Goal: Task Accomplishment & Management: Manage account settings

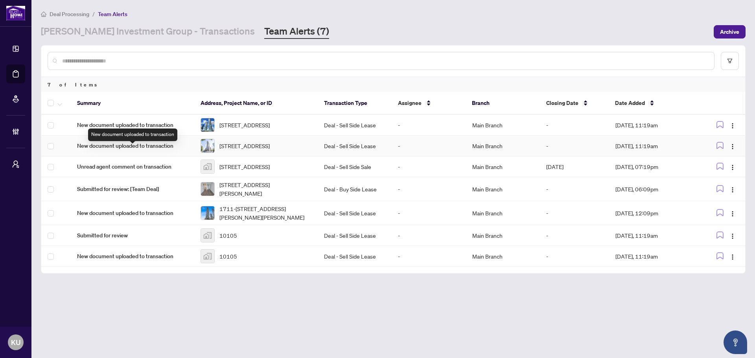
click at [140, 150] on span "New document uploaded to transaction" at bounding box center [132, 146] width 111 height 9
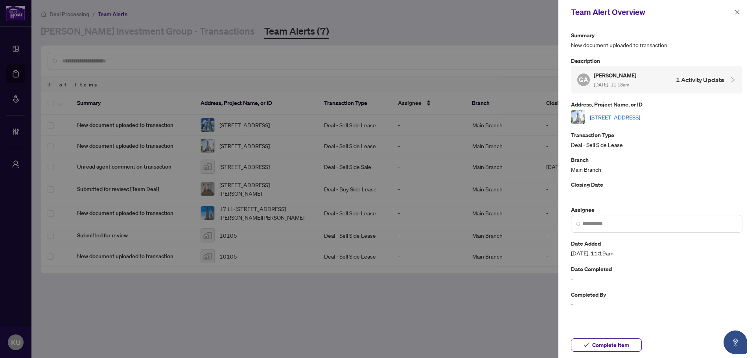
click at [611, 116] on link "[STREET_ADDRESS]" at bounding box center [615, 117] width 50 height 9
click at [611, 347] on span "Complete Item" at bounding box center [610, 345] width 37 height 13
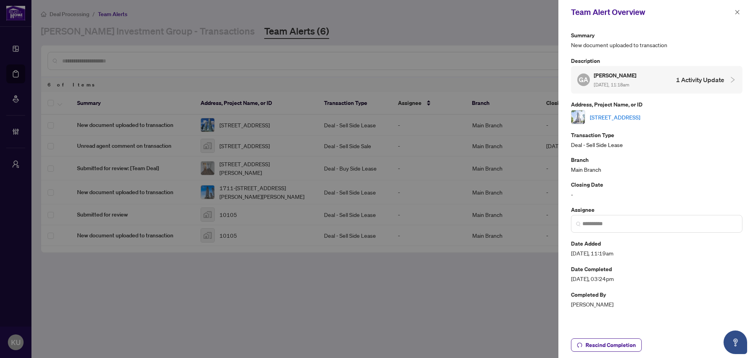
click at [732, 16] on span at bounding box center [737, 11] width 10 height 9
click at [734, 12] on button "button" at bounding box center [737, 11] width 10 height 9
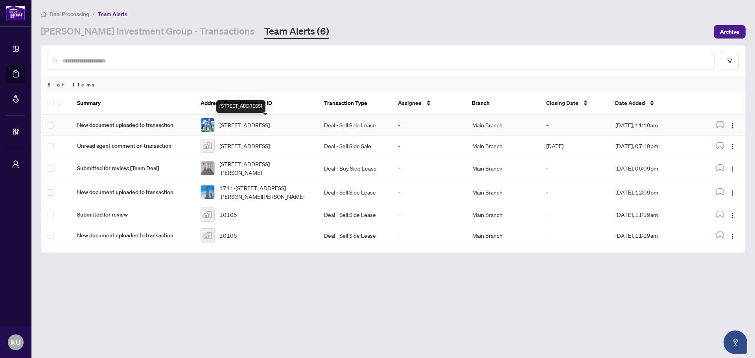
click at [236, 125] on span "905-3883 Quartz Rd, Mississauga, Ontario L5B 0M4, Canada" at bounding box center [244, 125] width 50 height 9
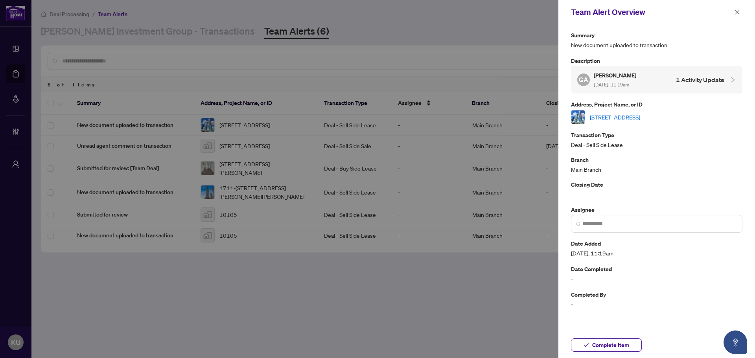
click at [640, 116] on link "905-3883 Quartz Rd, Mississauga, Ontario L5B 0M4, Canada" at bounding box center [615, 117] width 50 height 9
click at [611, 340] on span "Complete Item" at bounding box center [610, 345] width 37 height 13
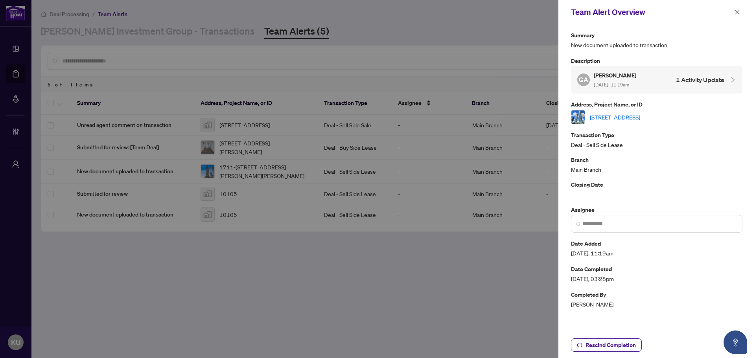
click at [739, 8] on span "button" at bounding box center [737, 12] width 6 height 13
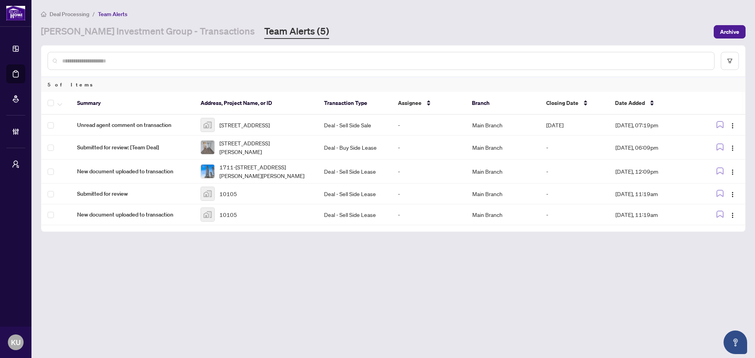
drag, startPoint x: 142, startPoint y: 31, endPoint x: 136, endPoint y: 4, distance: 28.0
click at [142, 31] on link "RAHR Investment Group - Transactions" at bounding box center [148, 32] width 214 height 14
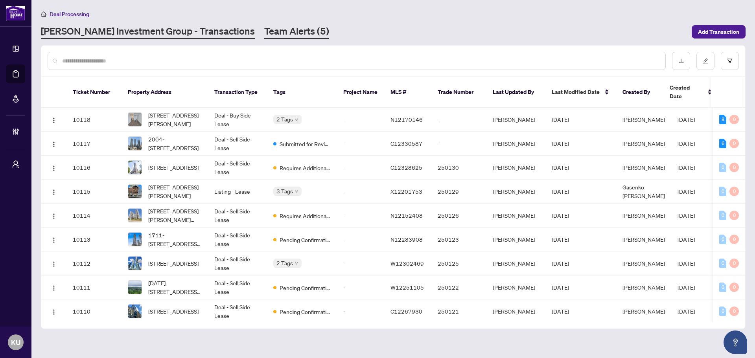
click at [264, 35] on link "Team Alerts (5)" at bounding box center [296, 32] width 65 height 14
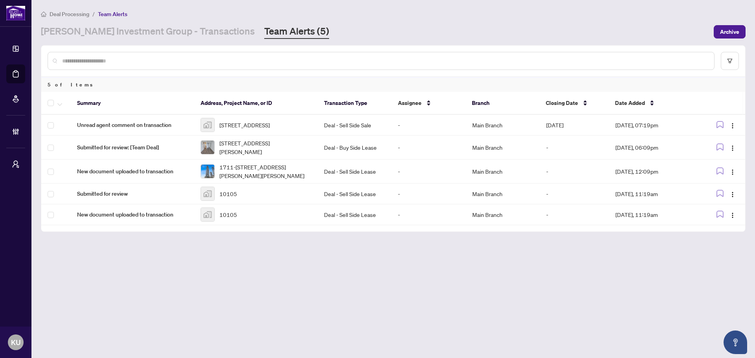
click at [211, 77] on div "5 of Items" at bounding box center [393, 84] width 704 height 15
click at [169, 36] on link "RAHR Investment Group - Transactions" at bounding box center [148, 32] width 214 height 14
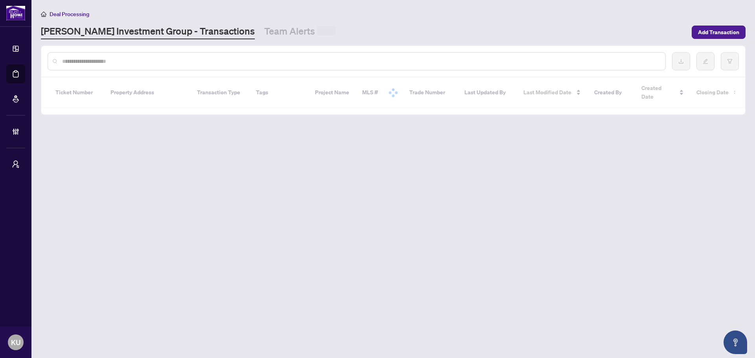
click at [136, 58] on input "text" at bounding box center [360, 61] width 597 height 9
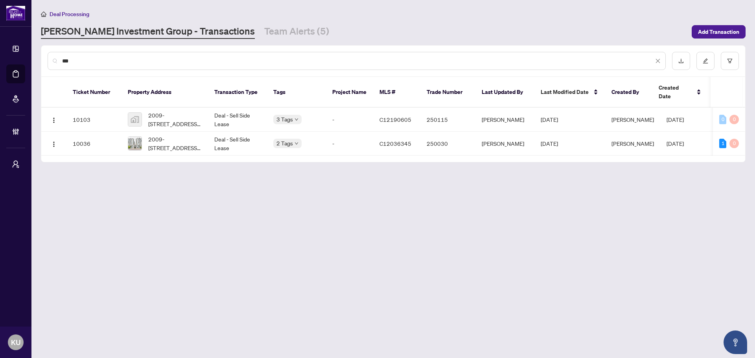
click at [148, 65] on div "***" at bounding box center [357, 61] width 618 height 18
drag, startPoint x: 144, startPoint y: 60, endPoint x: 39, endPoint y: 41, distance: 106.6
click at [39, 41] on main "Deal Processing RAHR Investment Group - Transactions Team Alerts (5) Add Transa…" at bounding box center [392, 179] width 723 height 358
drag, startPoint x: 698, startPoint y: 1, endPoint x: 734, endPoint y: 10, distance: 37.7
click at [734, 10] on div "Deal Processing" at bounding box center [393, 13] width 704 height 9
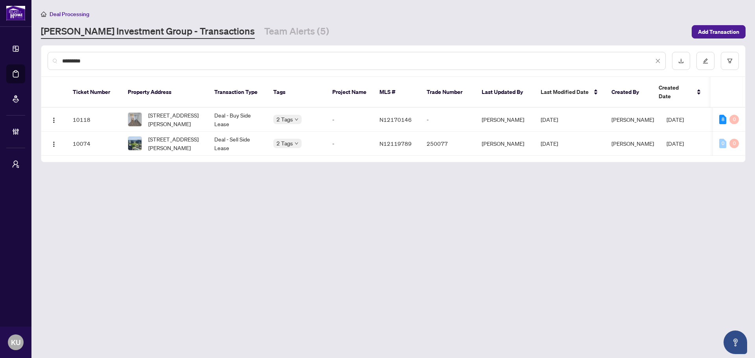
click at [157, 62] on input "*********" at bounding box center [357, 61] width 591 height 9
drag, startPoint x: 149, startPoint y: 57, endPoint x: -32, endPoint y: 55, distance: 181.6
click at [0, 55] on html "Dashboard Deal Processing Mortgage Referrals Brokerage Management My Brokerages…" at bounding box center [377, 179] width 755 height 358
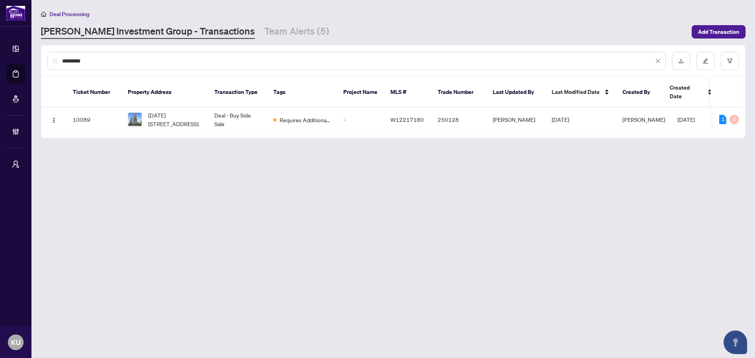
type input "*********"
click at [183, 111] on span "[DATE][STREET_ADDRESS]" at bounding box center [174, 119] width 53 height 17
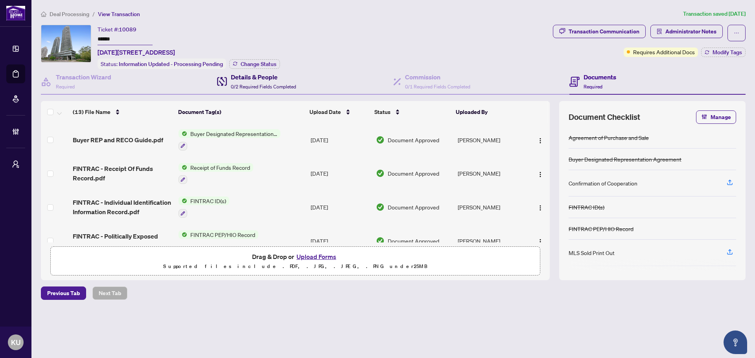
click at [247, 82] on div "Details & People 0/2 Required Fields Completed" at bounding box center [263, 81] width 65 height 18
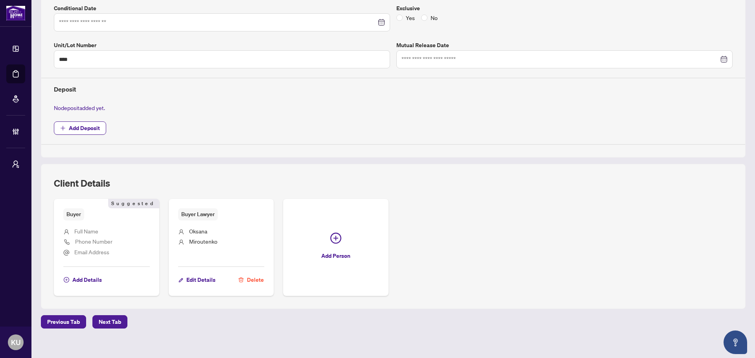
scroll to position [212, 0]
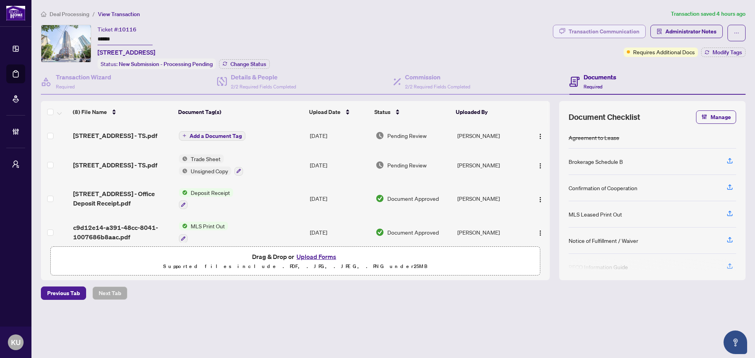
click at [602, 25] on div "Transaction Communication" at bounding box center [603, 31] width 71 height 13
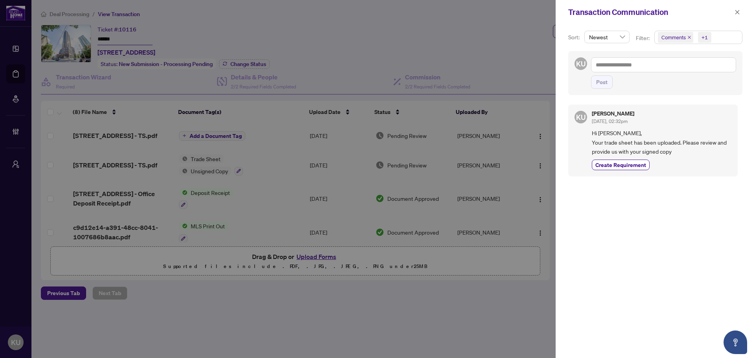
click at [741, 7] on span at bounding box center [737, 11] width 10 height 9
click at [742, 13] on button "button" at bounding box center [737, 11] width 10 height 9
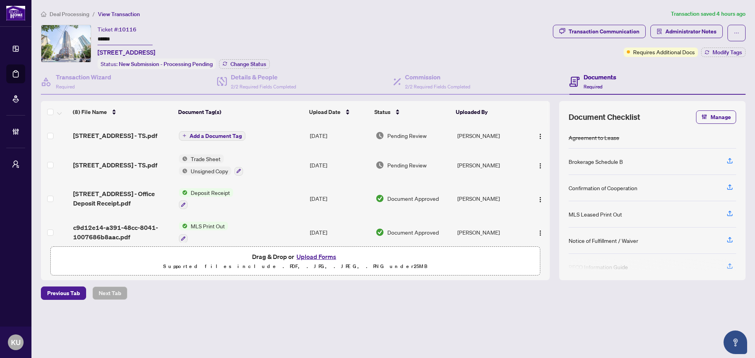
click at [113, 167] on span "[STREET_ADDRESS] - TS.pdf" at bounding box center [115, 164] width 84 height 9
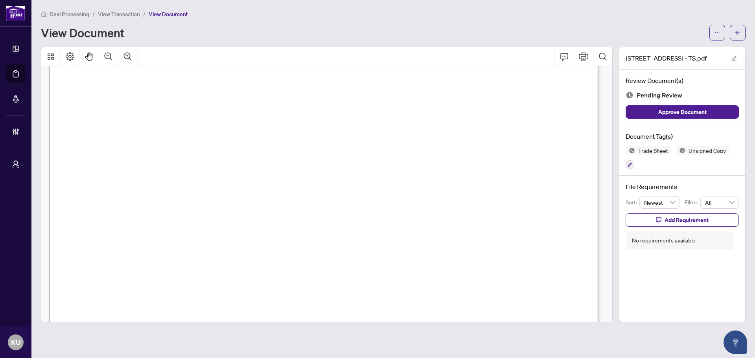
scroll to position [332, 0]
click at [630, 163] on icon "button" at bounding box center [629, 164] width 5 height 5
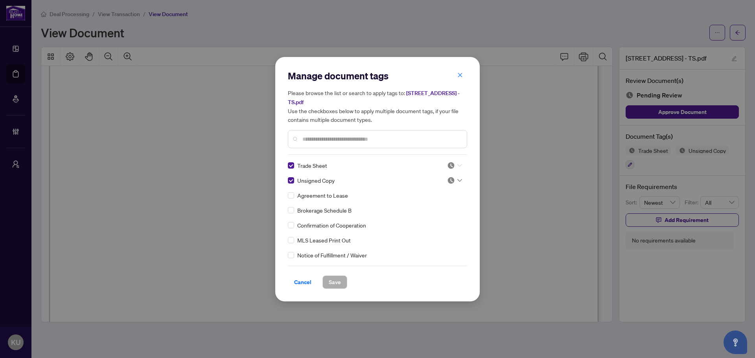
click at [458, 165] on icon at bounding box center [459, 165] width 5 height 3
click at [430, 204] on div "Approved" at bounding box center [428, 203] width 50 height 9
click at [455, 178] on div at bounding box center [454, 181] width 15 height 8
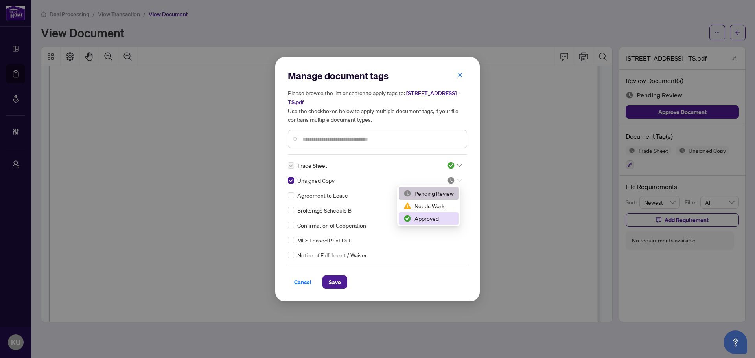
click at [429, 219] on div "Approved" at bounding box center [428, 218] width 50 height 9
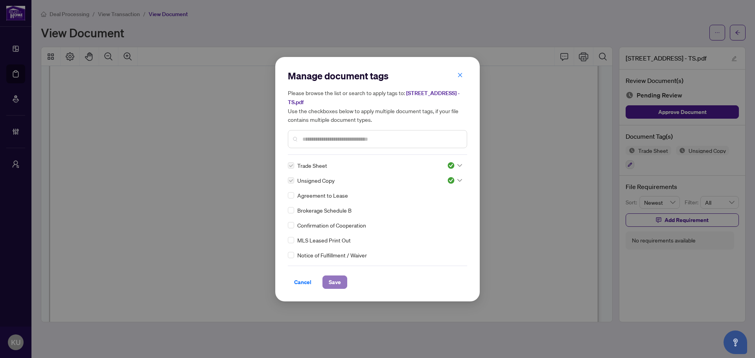
click at [337, 281] on span "Save" at bounding box center [335, 282] width 12 height 13
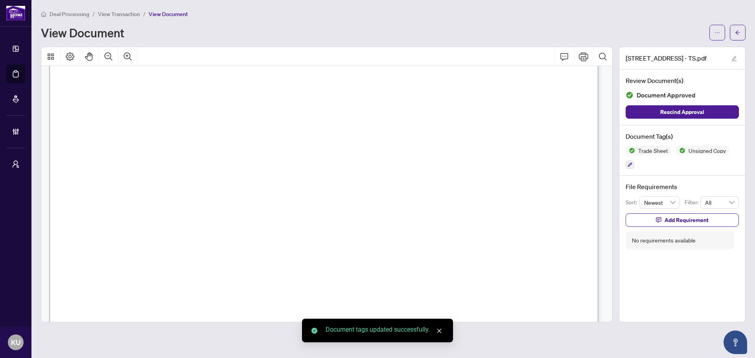
click at [740, 36] on span "button" at bounding box center [738, 32] width 6 height 13
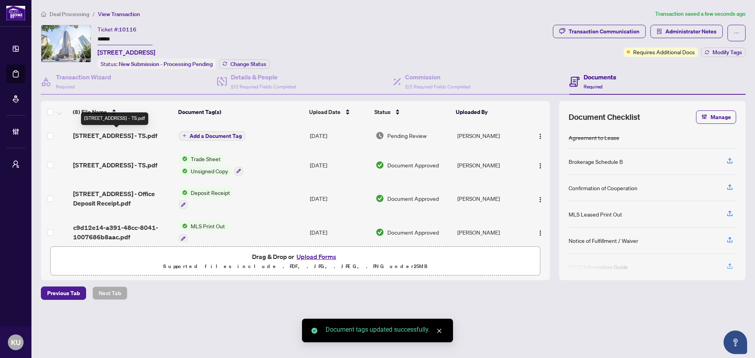
click at [100, 134] on span "[STREET_ADDRESS] - TS.pdf" at bounding box center [115, 135] width 84 height 9
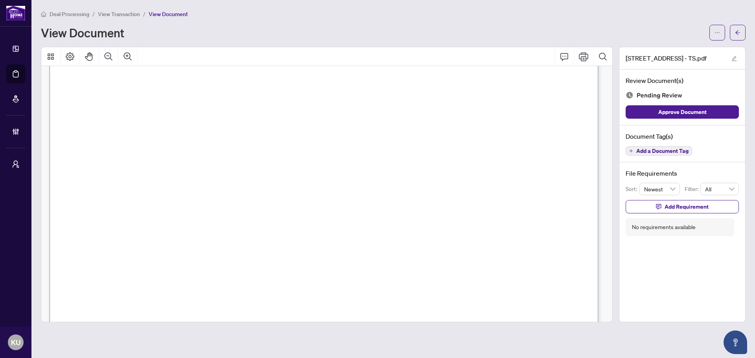
scroll to position [274, 0]
click at [633, 151] on icon "plus" at bounding box center [631, 151] width 4 height 4
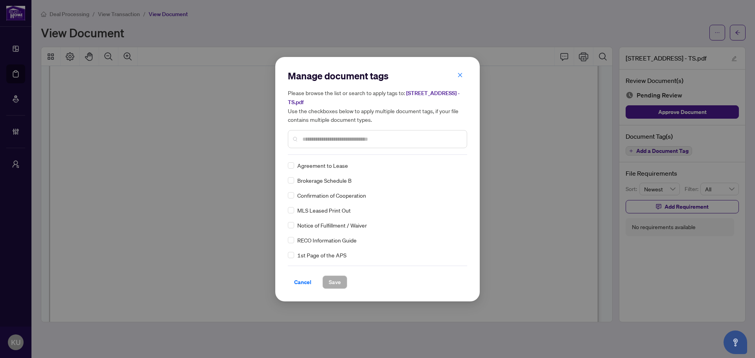
click at [315, 130] on div at bounding box center [377, 139] width 179 height 18
click at [314, 135] on input "text" at bounding box center [381, 139] width 158 height 9
type input "*"
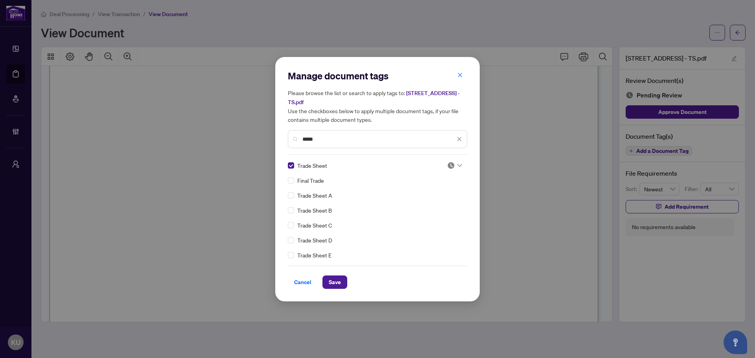
click at [448, 162] on img at bounding box center [451, 166] width 8 height 8
click at [420, 203] on div "Approved" at bounding box center [428, 203] width 50 height 9
drag, startPoint x: 337, startPoint y: 134, endPoint x: 281, endPoint y: 134, distance: 55.8
click at [281, 134] on div "Manage document tags Please browse the list or search to apply tags to: 159 Wel…" at bounding box center [377, 179] width 204 height 245
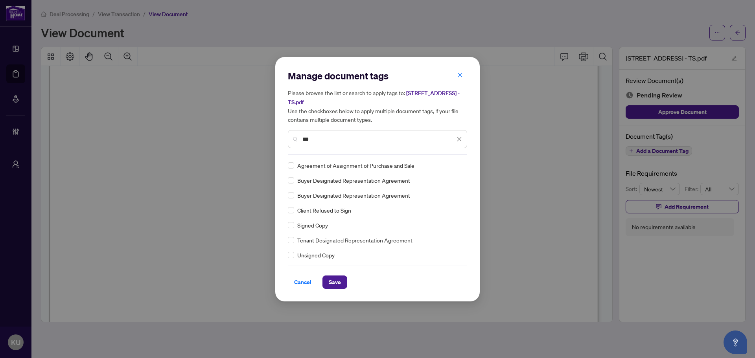
type input "***"
click at [454, 169] on div at bounding box center [454, 166] width 15 height 8
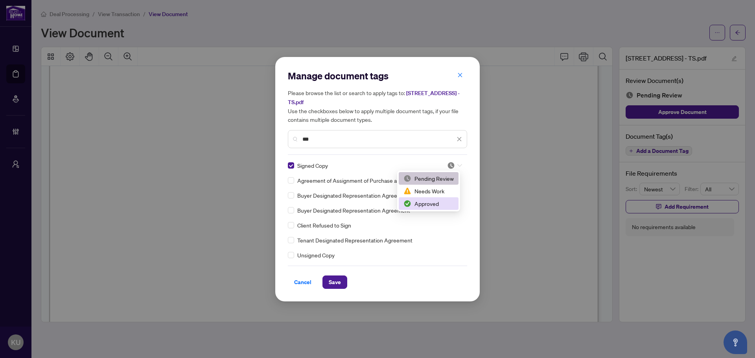
click at [440, 209] on div "Approved" at bounding box center [429, 203] width 60 height 13
click at [337, 286] on span "Save" at bounding box center [335, 282] width 12 height 13
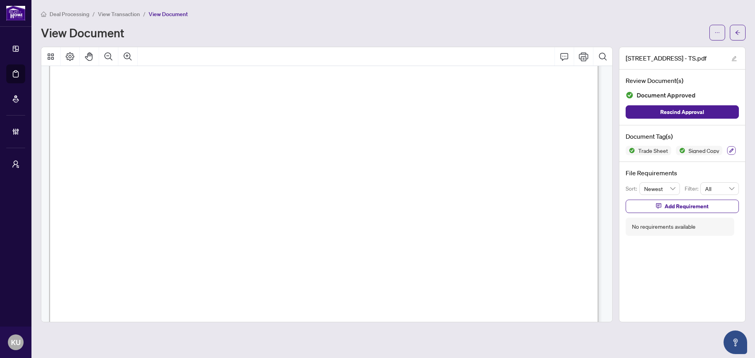
click at [728, 150] on button "button" at bounding box center [731, 150] width 9 height 9
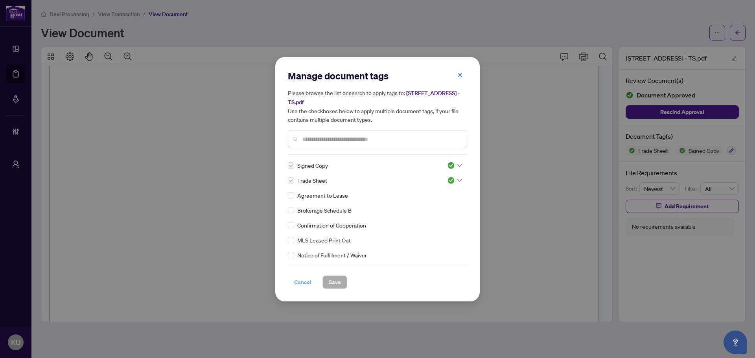
click at [313, 285] on button "Cancel" at bounding box center [303, 282] width 30 height 13
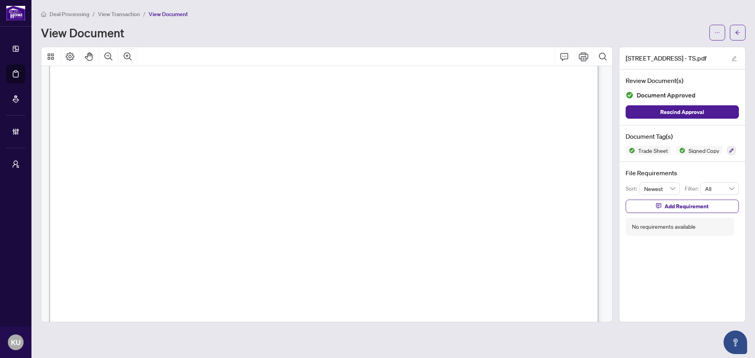
scroll to position [0, 0]
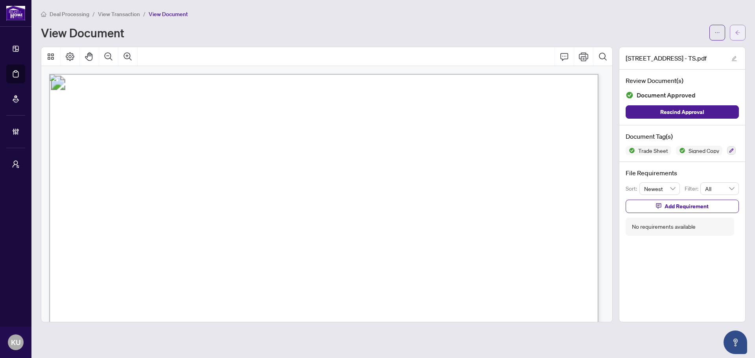
click at [735, 36] on span "button" at bounding box center [738, 32] width 6 height 13
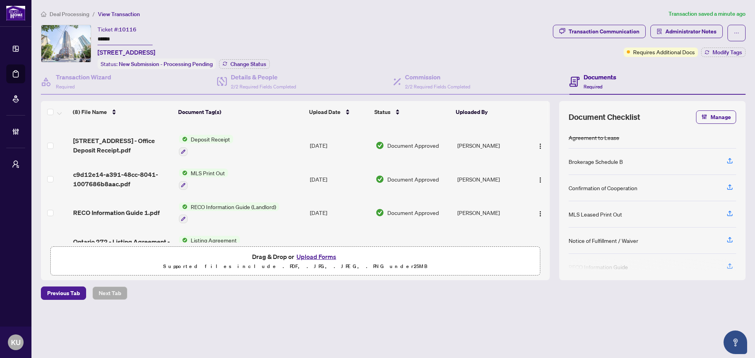
scroll to position [39, 0]
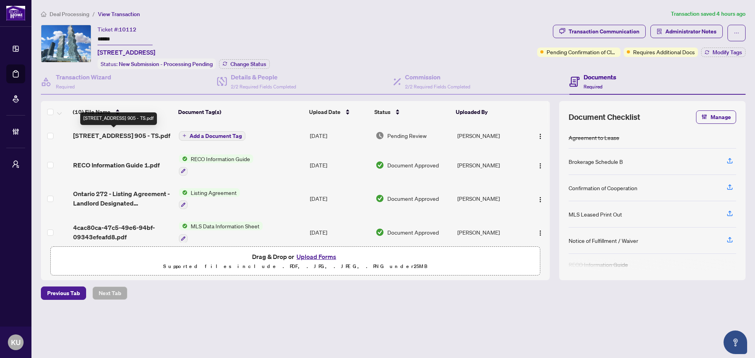
click at [108, 131] on span "3883 Quartz Rd 905 - TS.pdf" at bounding box center [121, 135] width 97 height 9
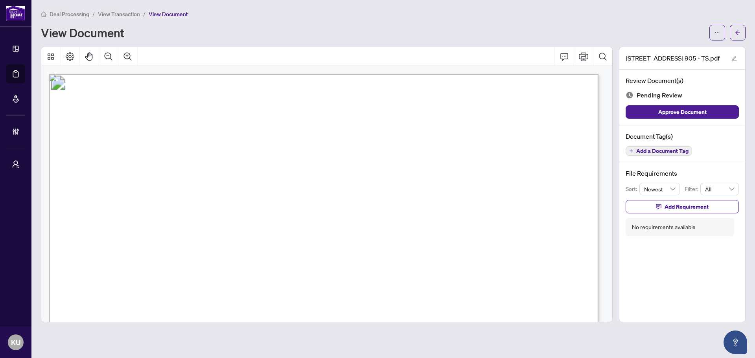
click at [665, 146] on button "Add a Document Tag" at bounding box center [658, 150] width 66 height 9
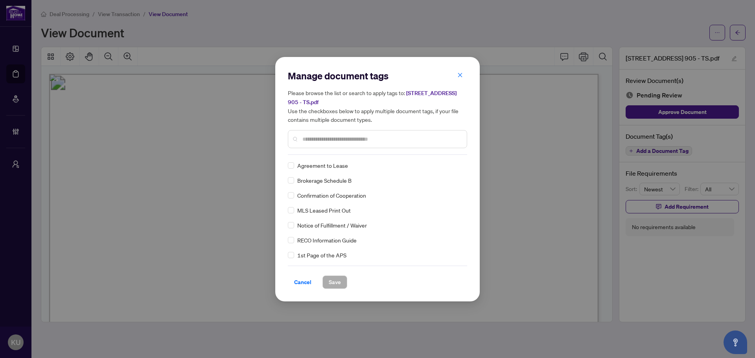
click at [327, 138] on input "text" at bounding box center [381, 139] width 158 height 9
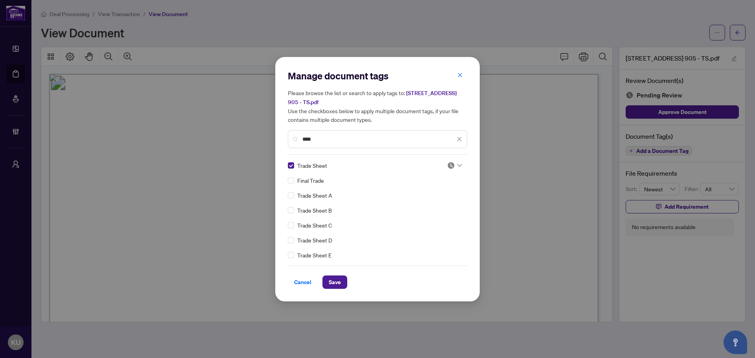
drag, startPoint x: 452, startPoint y: 163, endPoint x: 447, endPoint y: 167, distance: 6.7
click at [452, 163] on div at bounding box center [454, 166] width 15 height 8
click at [426, 208] on div "Approved" at bounding box center [428, 203] width 50 height 9
drag, startPoint x: 338, startPoint y: 132, endPoint x: 305, endPoint y: 127, distance: 33.1
click at [305, 127] on div "Please browse the list or search to apply tags to: 3883 Quartz Rd 905 - TS.pdf …" at bounding box center [377, 118] width 179 height 60
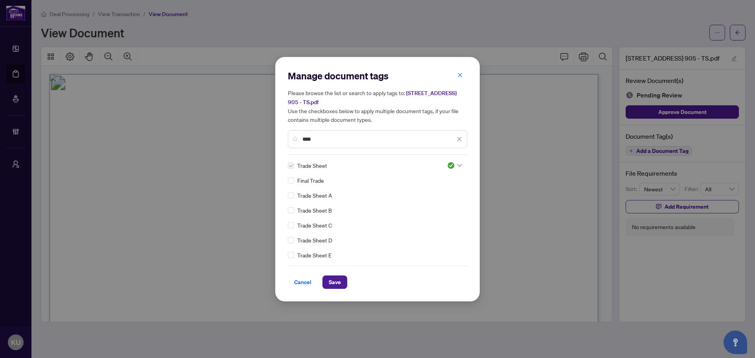
click at [314, 140] on input "****" at bounding box center [378, 139] width 153 height 9
drag, startPoint x: 314, startPoint y: 140, endPoint x: 293, endPoint y: 140, distance: 20.8
click at [293, 140] on div "****" at bounding box center [377, 139] width 179 height 18
type input "***"
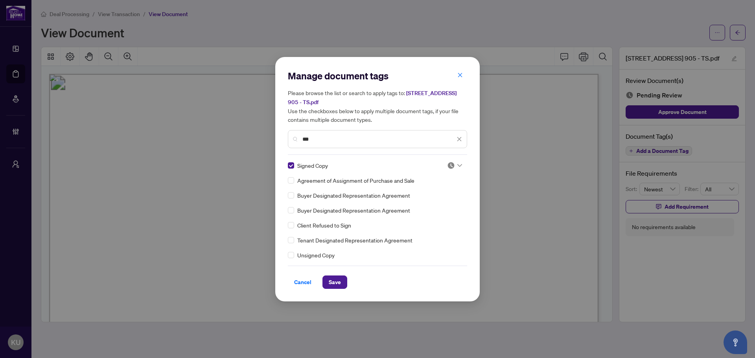
click at [451, 166] on img at bounding box center [451, 166] width 8 height 8
click at [442, 207] on div "Approved" at bounding box center [428, 203] width 50 height 9
click at [342, 284] on button "Save" at bounding box center [334, 282] width 25 height 13
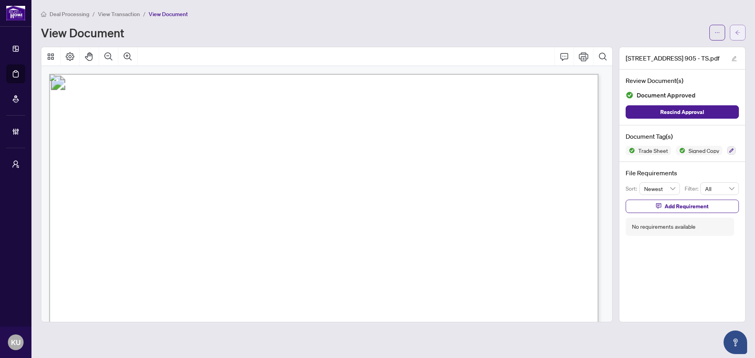
click at [733, 33] on button "button" at bounding box center [738, 33] width 16 height 16
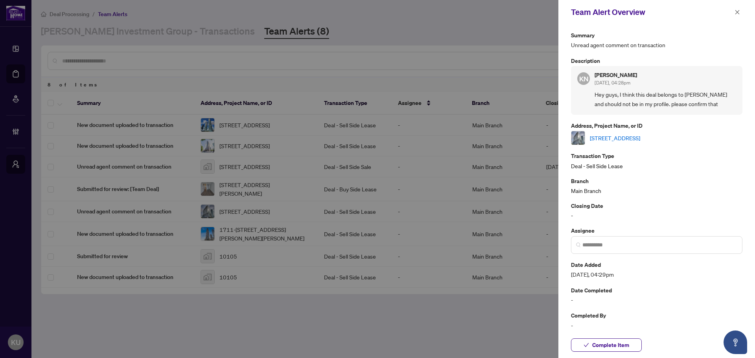
click at [742, 13] on div "Team Alert Overview" at bounding box center [656, 12] width 197 height 24
click at [739, 12] on icon "close" at bounding box center [737, 12] width 6 height 6
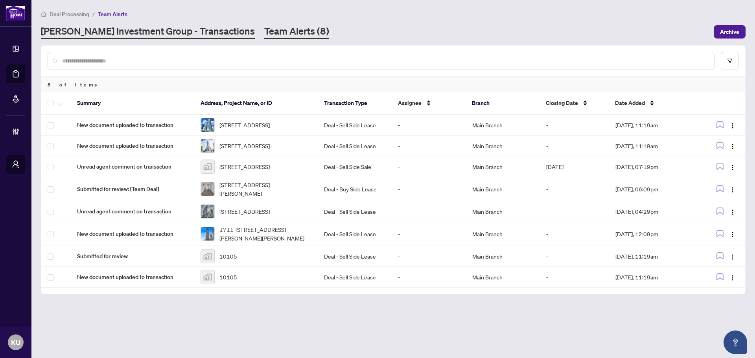
click at [153, 37] on link "RAHR Investment Group - Transactions" at bounding box center [148, 32] width 214 height 14
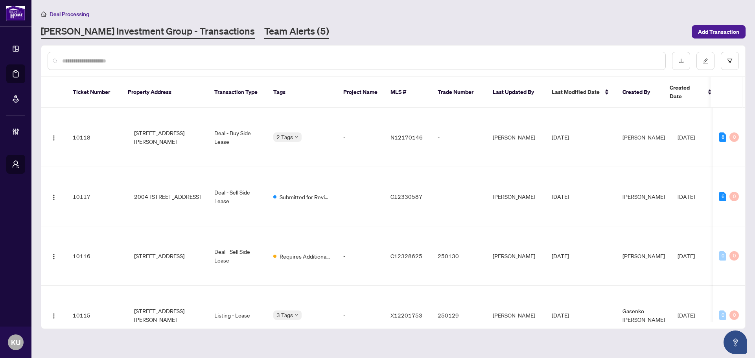
click at [264, 33] on link "Team Alerts (5)" at bounding box center [296, 32] width 65 height 14
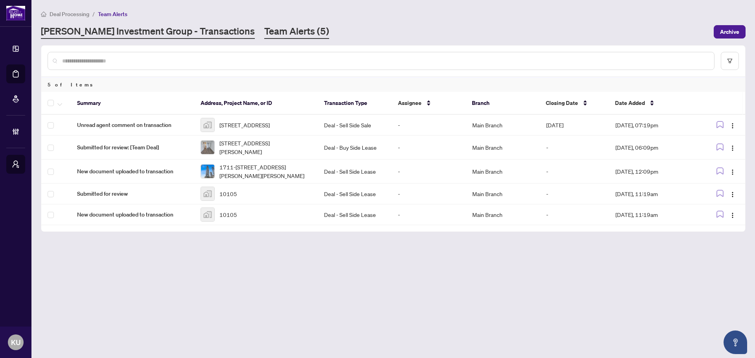
click at [161, 29] on link "[PERSON_NAME] Investment Group - Transactions" at bounding box center [148, 32] width 214 height 14
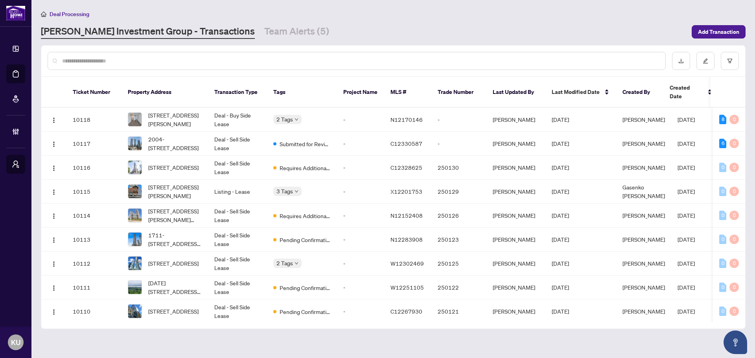
click at [173, 66] on div at bounding box center [357, 61] width 618 height 18
click at [738, 64] on button "button" at bounding box center [730, 61] width 18 height 18
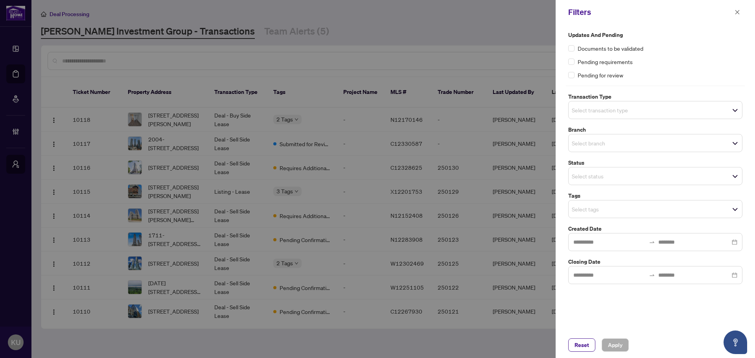
click at [617, 209] on input "search" at bounding box center [599, 208] width 55 height 9
click at [604, 206] on input "search" at bounding box center [599, 208] width 55 height 9
click at [741, 11] on button "button" at bounding box center [737, 11] width 10 height 9
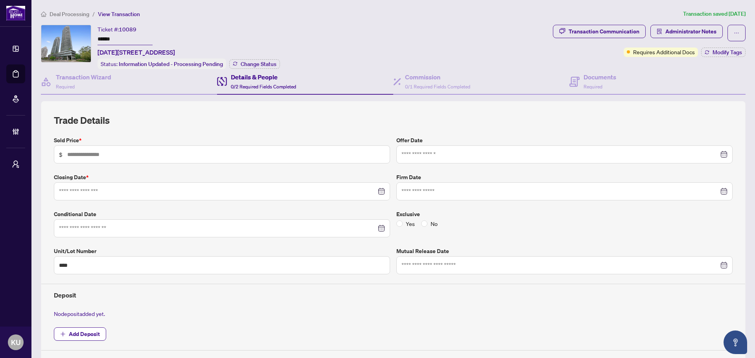
click at [71, 13] on span "Deal Processing" at bounding box center [70, 14] width 40 height 7
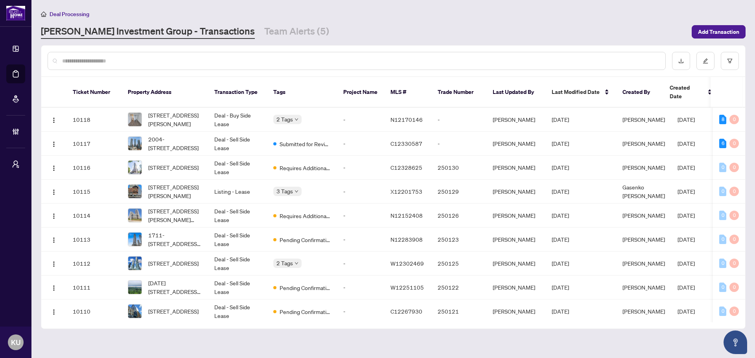
drag, startPoint x: 261, startPoint y: 24, endPoint x: 257, endPoint y: 24, distance: 4.3
click at [261, 24] on div "Deal Processing RAHR Investment Group - Transactions Team Alerts (5) Add Transa…" at bounding box center [393, 23] width 704 height 29
click at [264, 27] on link "Team Alerts (5)" at bounding box center [296, 32] width 65 height 14
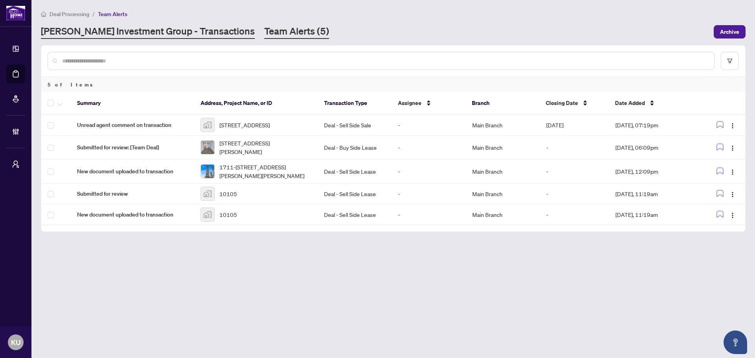
click at [154, 27] on link "[PERSON_NAME] Investment Group - Transactions" at bounding box center [148, 32] width 214 height 14
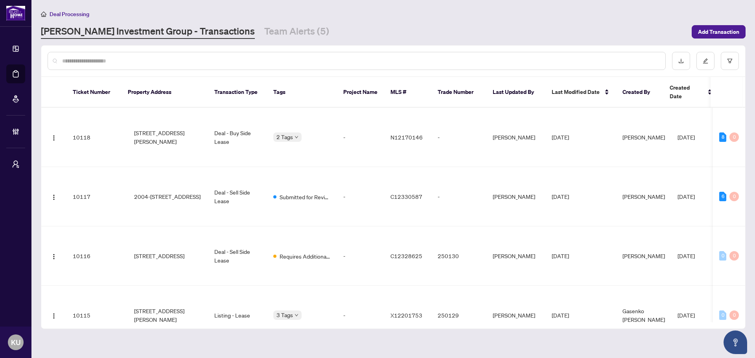
click at [156, 65] on div at bounding box center [357, 61] width 618 height 18
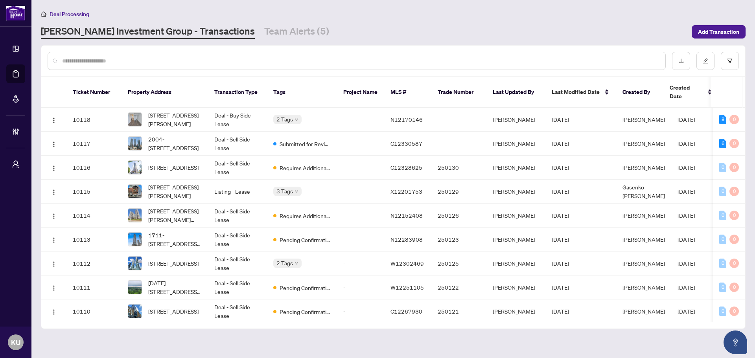
click at [164, 65] on div at bounding box center [357, 61] width 618 height 18
click at [164, 61] on input "text" at bounding box center [360, 61] width 597 height 9
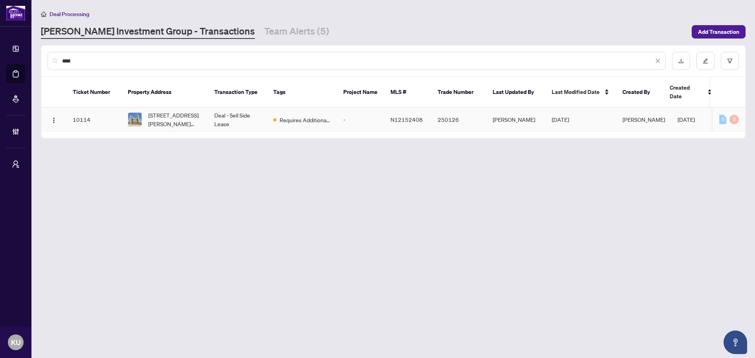
type input "****"
click at [181, 116] on span "[STREET_ADDRESS][PERSON_NAME][PERSON_NAME]" at bounding box center [174, 119] width 53 height 17
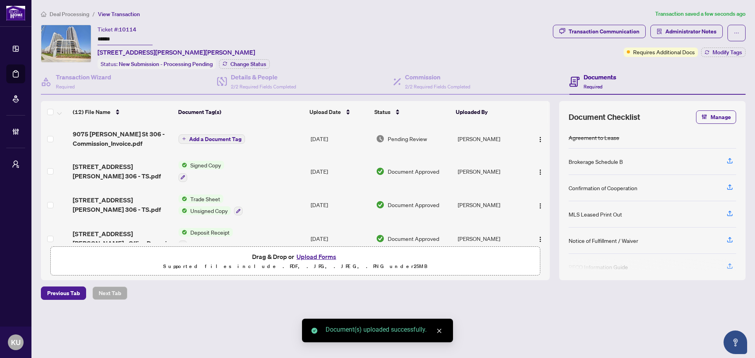
click at [232, 140] on span "Add a Document Tag" at bounding box center [215, 139] width 52 height 6
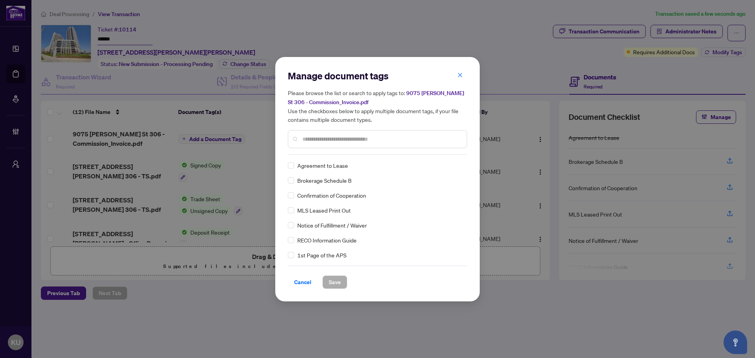
click at [309, 141] on input "text" at bounding box center [381, 139] width 158 height 9
type input "****"
click at [289, 167] on div "Manage document tags Please browse the list or search to apply tags to: 9075 Ja…" at bounding box center [377, 179] width 204 height 245
click at [294, 166] on div "Co-op Brokerage Commission Statement" at bounding box center [375, 165] width 175 height 9
click at [452, 166] on div at bounding box center [454, 166] width 15 height 8
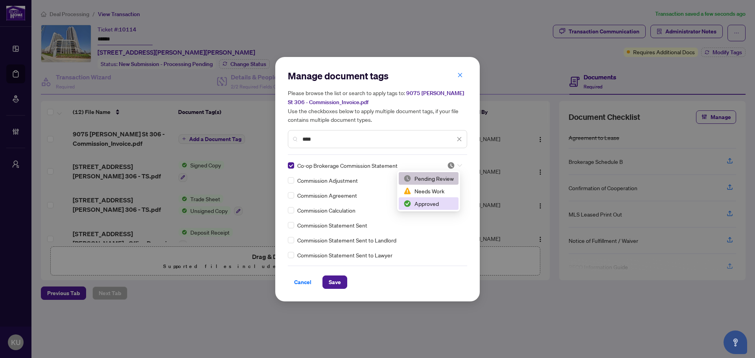
click at [431, 207] on div "Approved" at bounding box center [428, 203] width 50 height 9
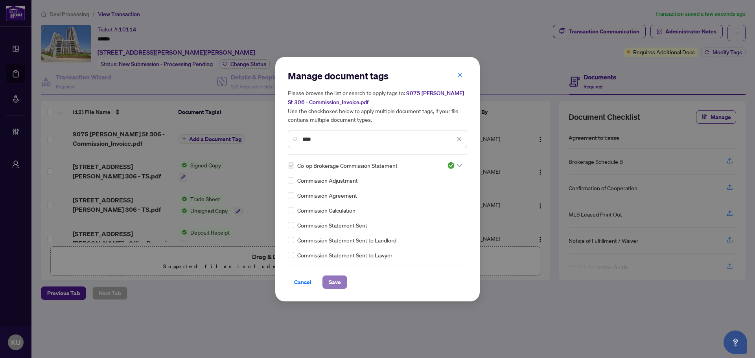
click at [331, 282] on span "Save" at bounding box center [335, 282] width 12 height 13
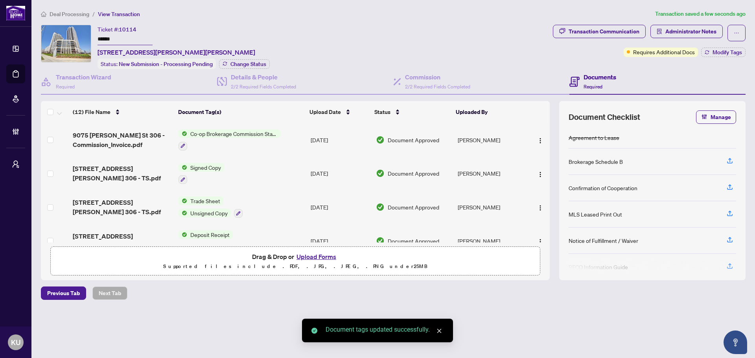
drag, startPoint x: 75, startPoint y: 16, endPoint x: 320, endPoint y: 274, distance: 356.2
click at [75, 16] on span "Deal Processing" at bounding box center [70, 14] width 40 height 7
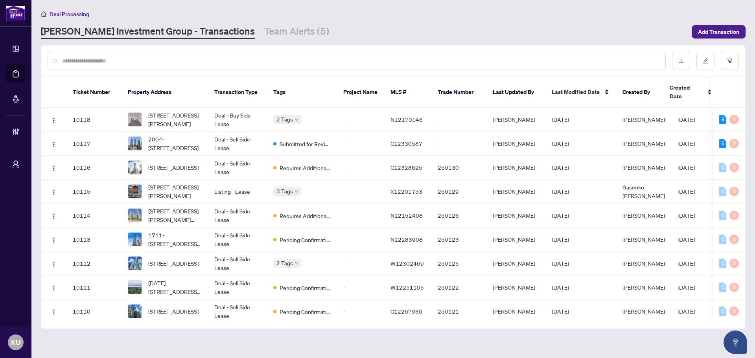
drag, startPoint x: 236, startPoint y: 29, endPoint x: 162, endPoint y: 0, distance: 79.6
click at [264, 29] on link "Team Alerts (5)" at bounding box center [296, 32] width 65 height 14
click at [148, 59] on input "text" at bounding box center [360, 61] width 597 height 9
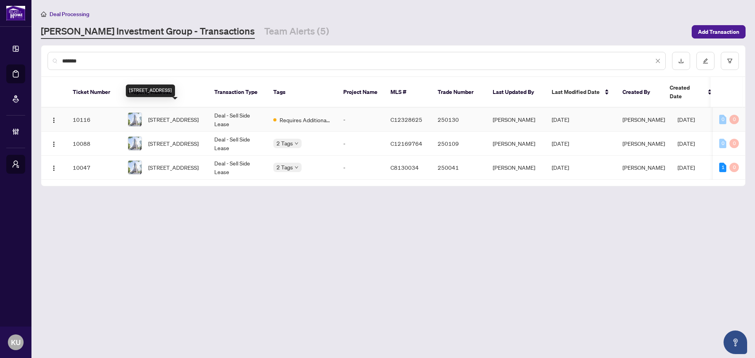
type input "*******"
click at [171, 115] on span "[STREET_ADDRESS]" at bounding box center [173, 119] width 50 height 9
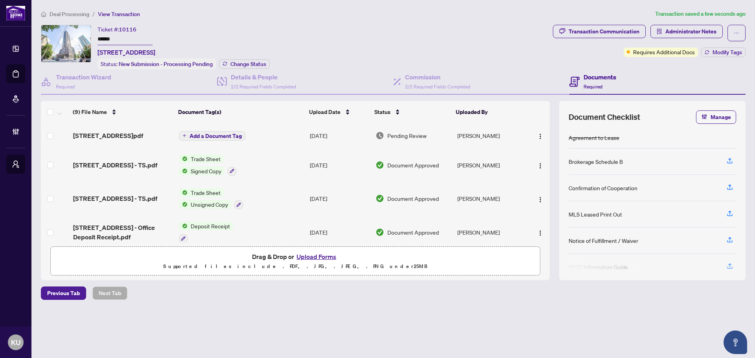
click at [213, 143] on td "Add a Document Tag" at bounding box center [241, 135] width 131 height 25
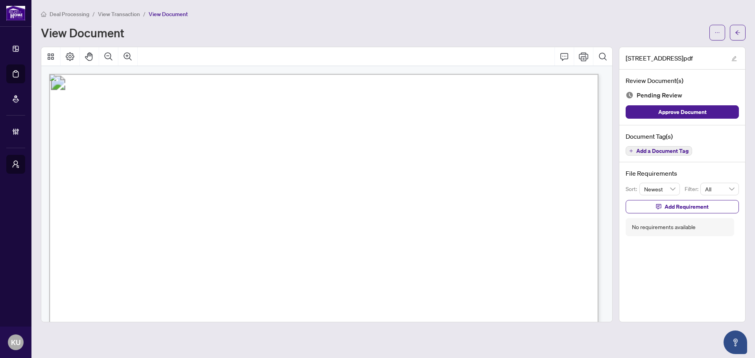
click at [681, 150] on span "Add a Document Tag" at bounding box center [662, 151] width 52 height 6
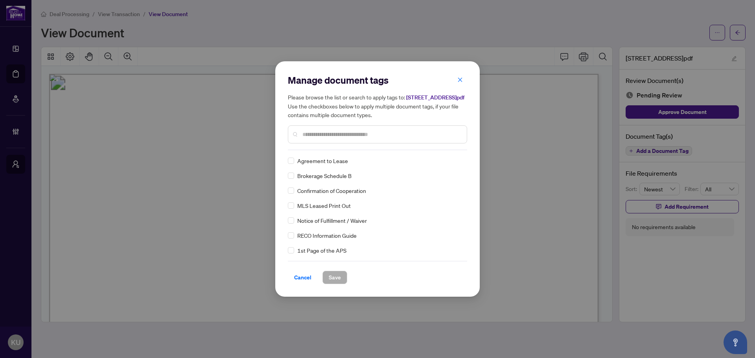
click at [348, 143] on div at bounding box center [377, 134] width 179 height 18
click at [346, 139] on input "text" at bounding box center [381, 134] width 158 height 9
type input "****"
click at [449, 165] on img at bounding box center [451, 161] width 8 height 8
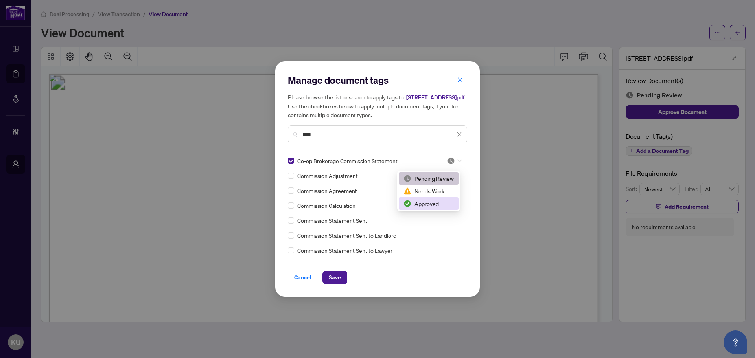
click at [445, 205] on div "Approved" at bounding box center [428, 203] width 50 height 9
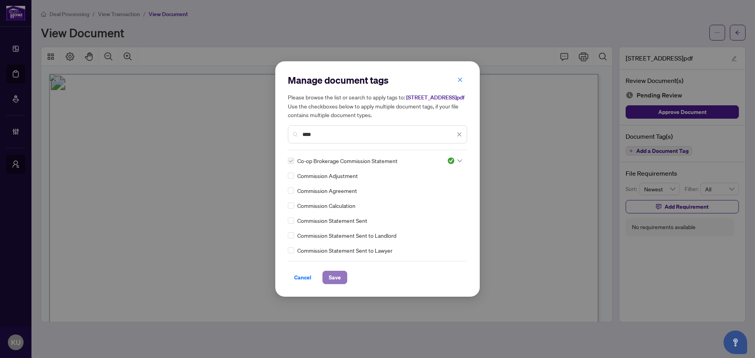
click at [342, 278] on button "Save" at bounding box center [334, 277] width 25 height 13
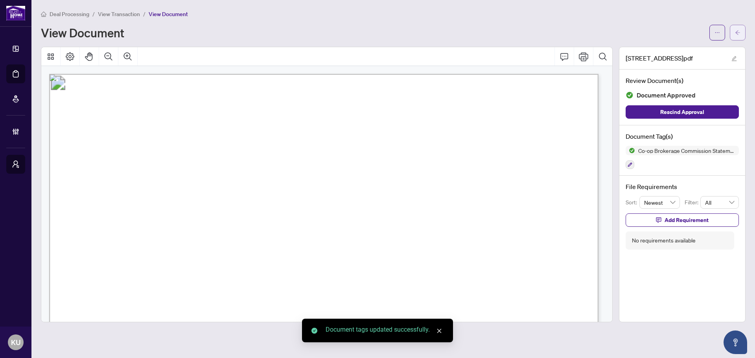
click at [734, 33] on button "button" at bounding box center [738, 33] width 16 height 16
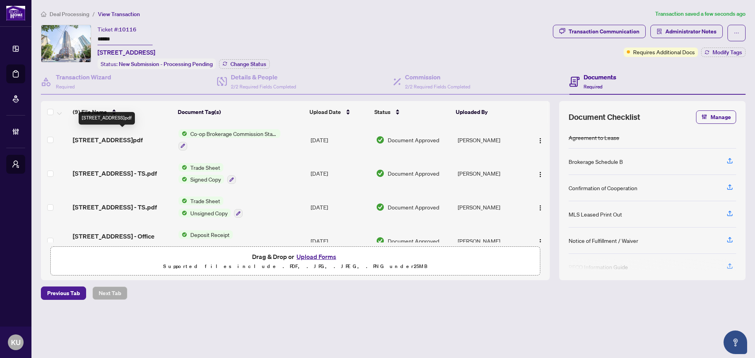
click at [128, 136] on span "[STREET_ADDRESS]pdf" at bounding box center [108, 139] width 70 height 9
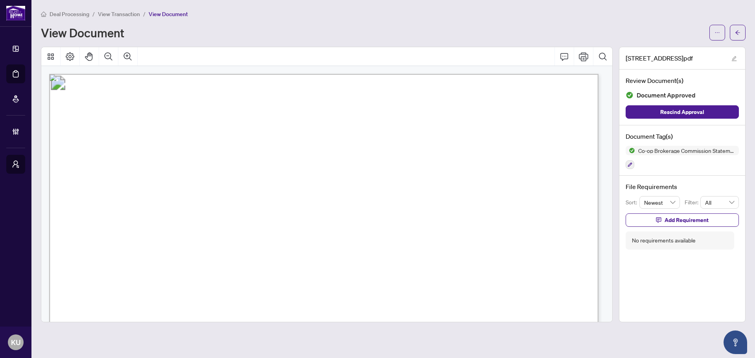
click at [59, 9] on main "Deal Processing / View Transaction / View Document View Document [STREET_ADDRES…" at bounding box center [392, 179] width 723 height 358
click at [72, 16] on span "Deal Processing" at bounding box center [70, 14] width 40 height 7
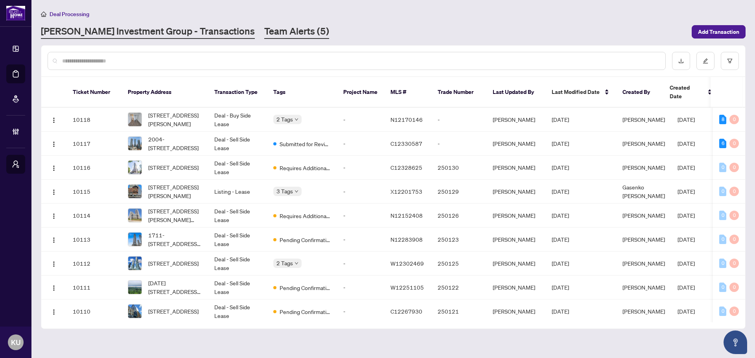
click at [264, 29] on link "Team Alerts (5)" at bounding box center [296, 32] width 65 height 14
